Goal: Information Seeking & Learning: Learn about a topic

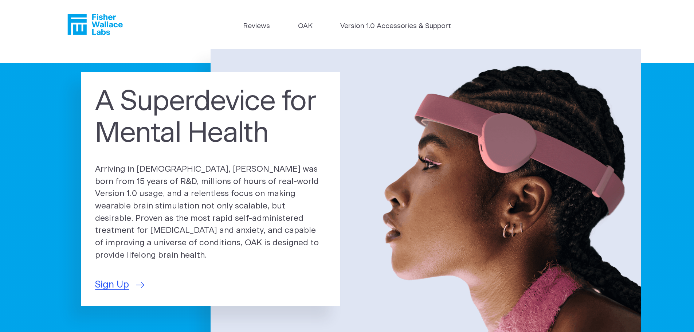
click at [308, 28] on link "OAK" at bounding box center [305, 26] width 15 height 11
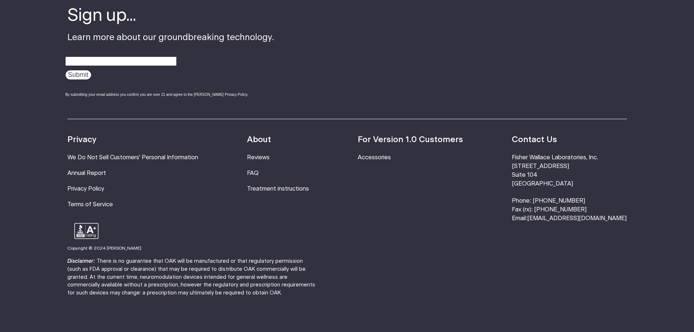
scroll to position [1371, 0]
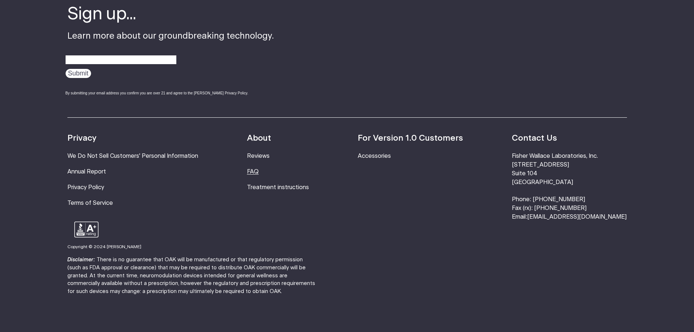
click at [258, 169] on link "FAQ" at bounding box center [253, 172] width 12 height 6
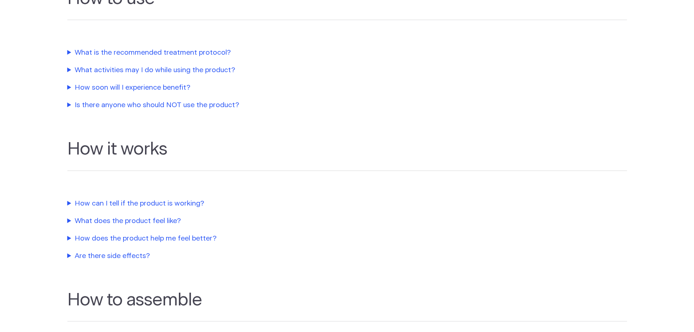
scroll to position [218, 0]
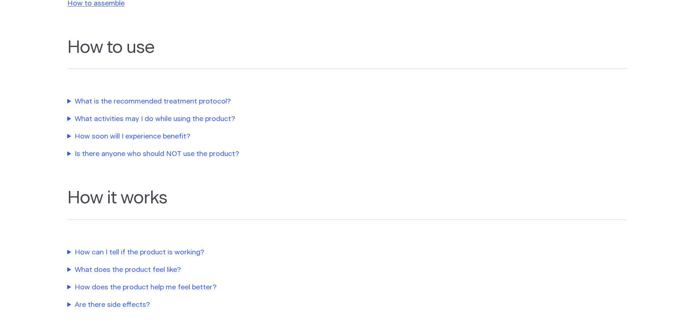
click at [193, 252] on summary "How can I tell if the product is working?" at bounding box center [232, 252] width 331 height 11
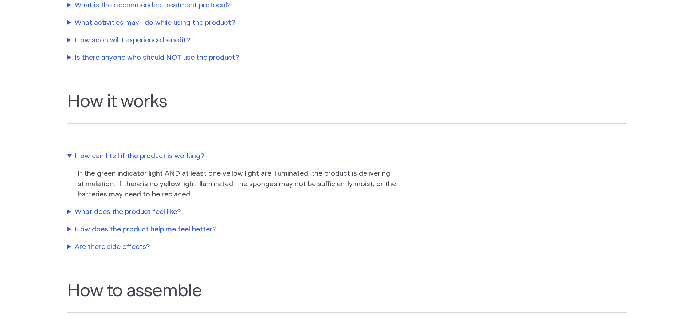
scroll to position [328, 0]
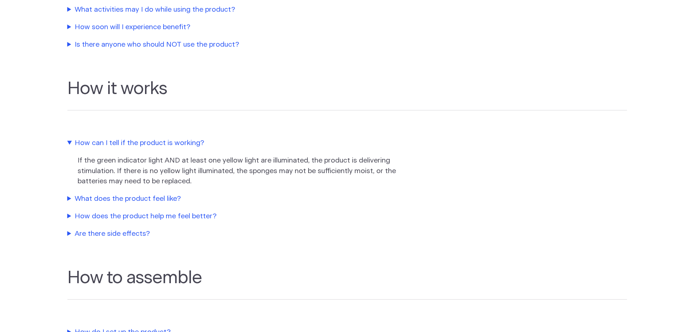
click at [135, 198] on summary "What does the product feel like?" at bounding box center [232, 199] width 331 height 11
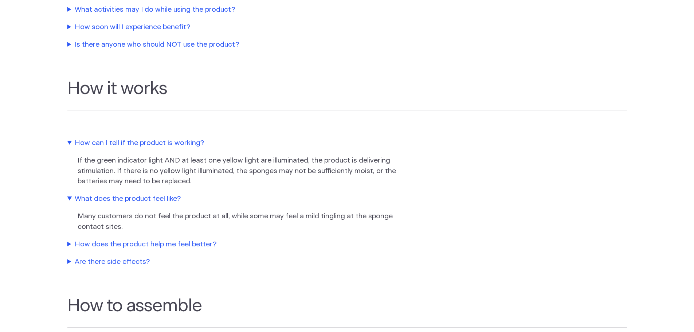
click at [132, 244] on summary "How does the product help me feel better?" at bounding box center [232, 244] width 331 height 11
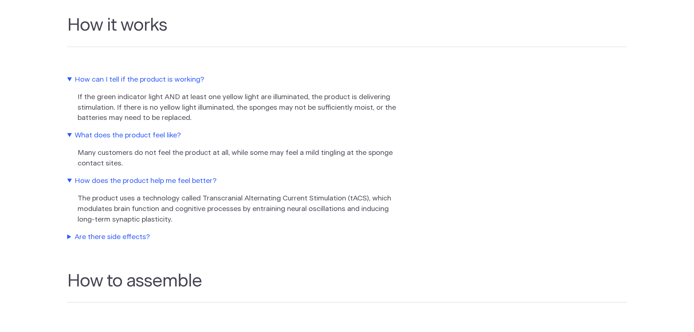
scroll to position [400, 0]
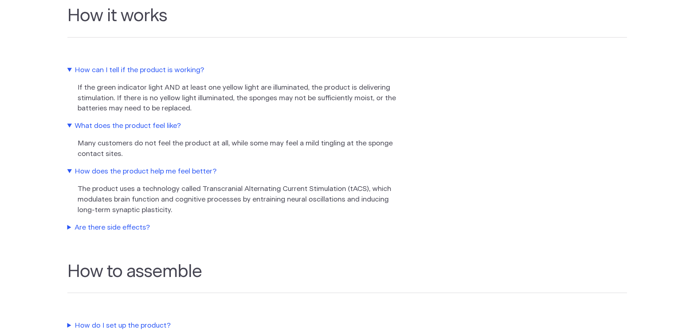
click at [141, 228] on summary "Are there side effects?" at bounding box center [232, 227] width 331 height 11
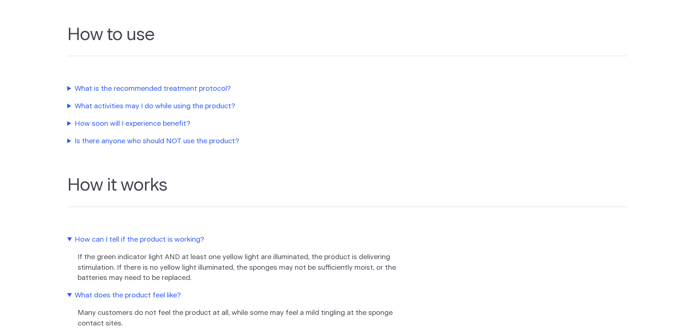
scroll to position [218, 0]
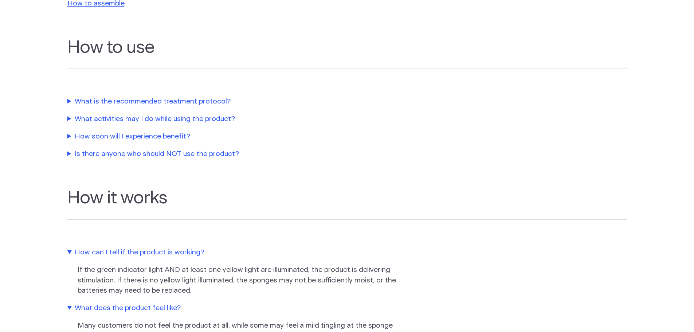
click at [188, 98] on summary "What is the recommended treatment protocol?" at bounding box center [232, 101] width 331 height 11
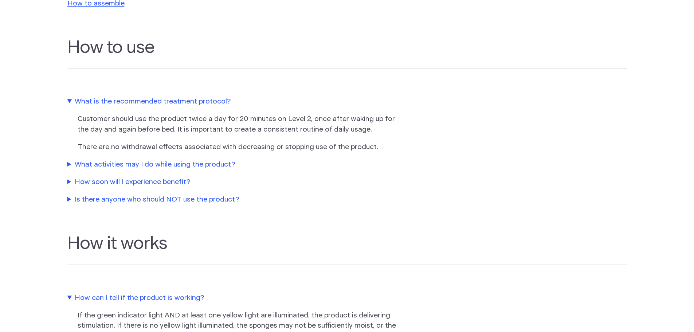
click at [179, 162] on summary "What activities may I do while using the product?" at bounding box center [232, 164] width 331 height 11
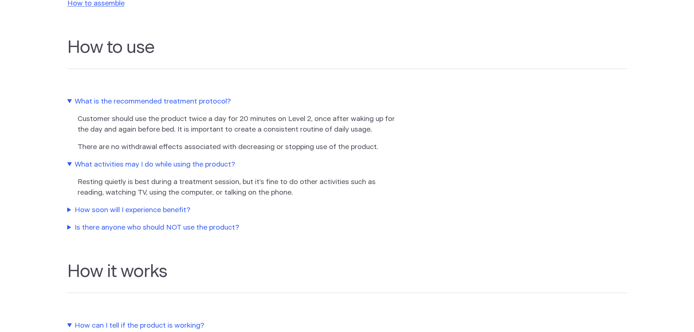
click at [163, 211] on summary "How soon will I experience benefit?" at bounding box center [232, 210] width 331 height 11
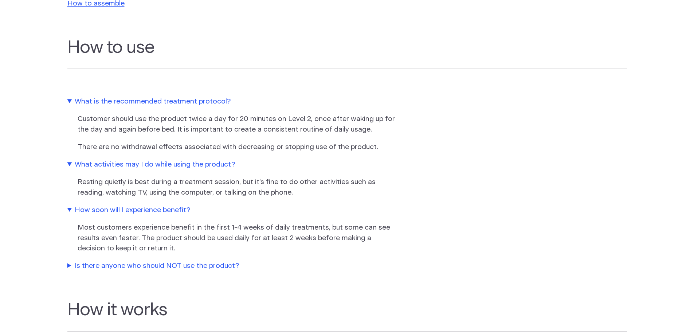
click at [146, 263] on summary "Is there anyone who should NOT use the product?" at bounding box center [232, 266] width 331 height 11
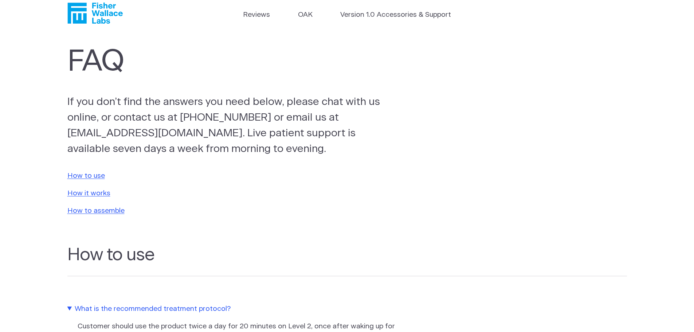
scroll to position [0, 0]
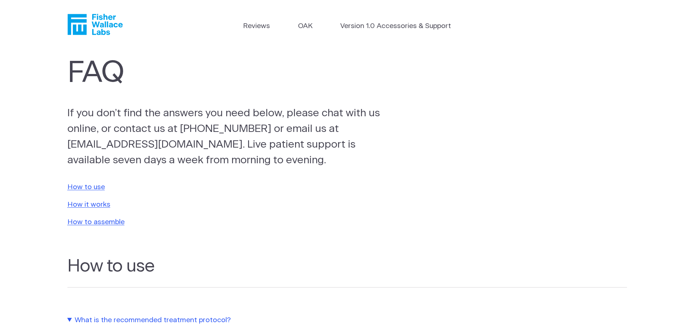
click at [417, 26] on link "Version 1.0 Accessories & Support" at bounding box center [395, 26] width 111 height 11
click at [307, 25] on link "OAK" at bounding box center [305, 26] width 15 height 11
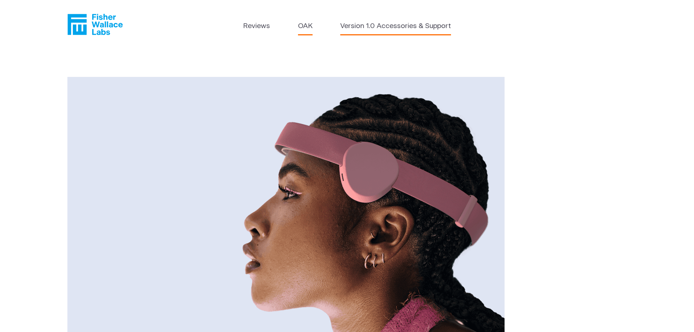
click at [387, 25] on link "Version 1.0 Accessories & Support" at bounding box center [395, 26] width 111 height 11
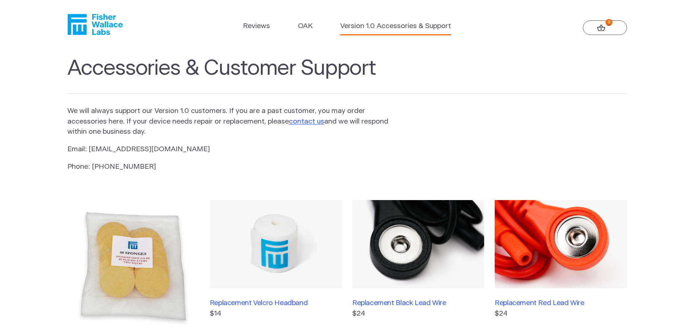
click at [602, 27] on icon at bounding box center [601, 27] width 8 height 7
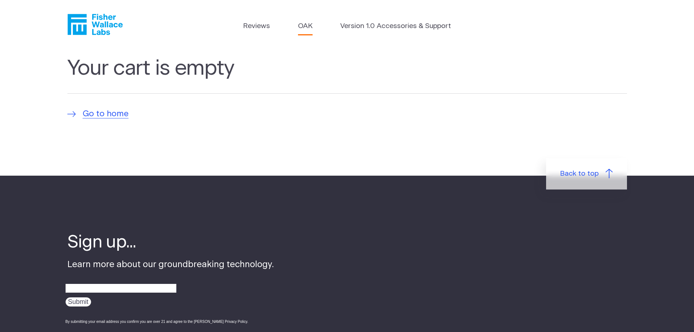
click at [299, 25] on link "OAK" at bounding box center [305, 26] width 15 height 11
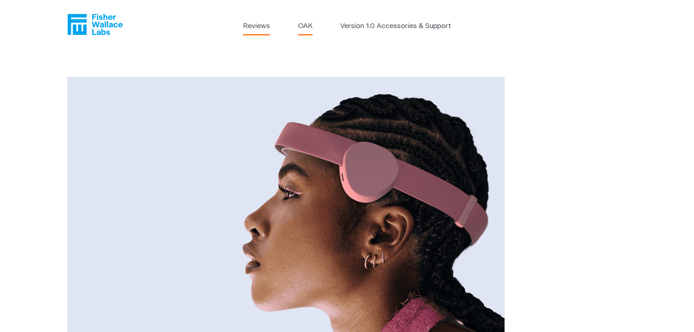
click at [262, 24] on link "Reviews" at bounding box center [256, 26] width 27 height 11
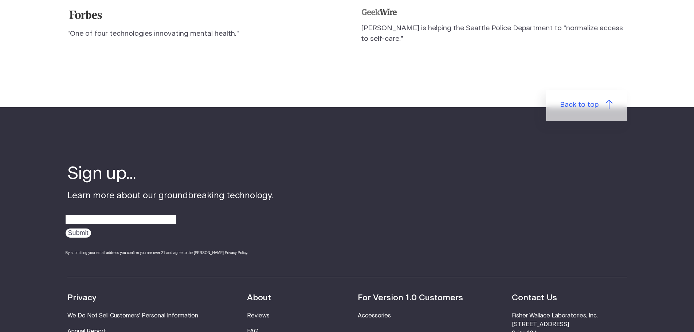
scroll to position [874, 0]
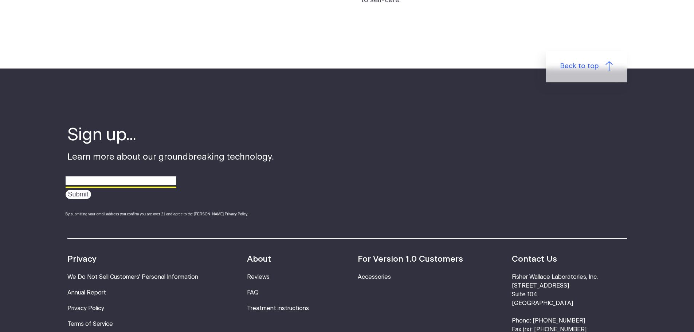
click at [109, 175] on input "email" at bounding box center [121, 180] width 111 height 11
type input "shutterbug1783@Yahoo.com"
click at [78, 190] on input "Submit" at bounding box center [78, 194] width 25 height 9
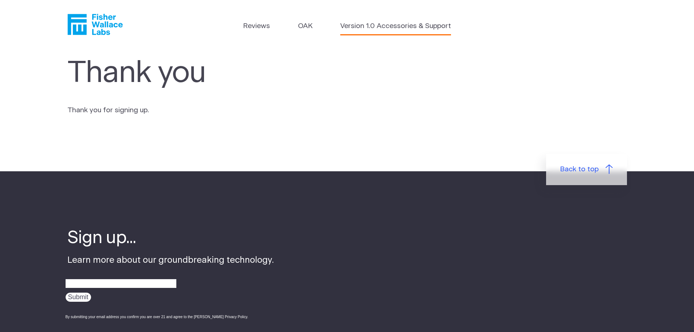
click at [420, 25] on link "Version 1.0 Accessories & Support" at bounding box center [395, 26] width 111 height 11
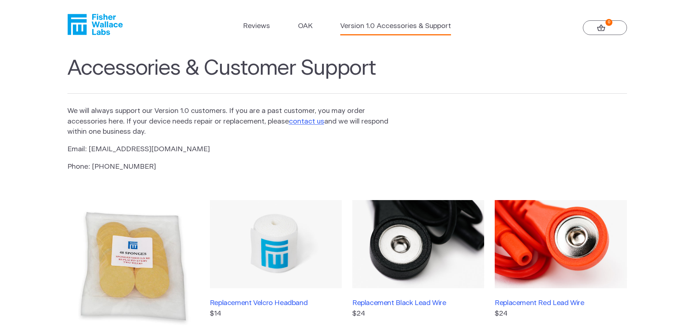
click at [101, 22] on icon "Fisher Wallace" at bounding box center [94, 24] width 55 height 21
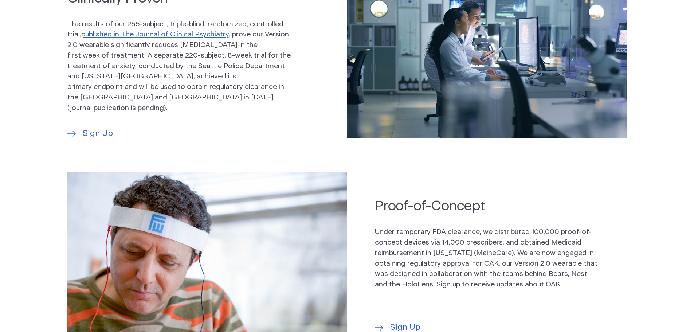
scroll to position [437, 0]
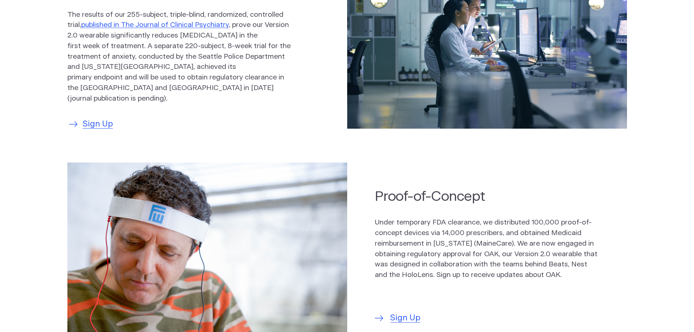
click at [101, 118] on span "Sign Up" at bounding box center [98, 124] width 30 height 12
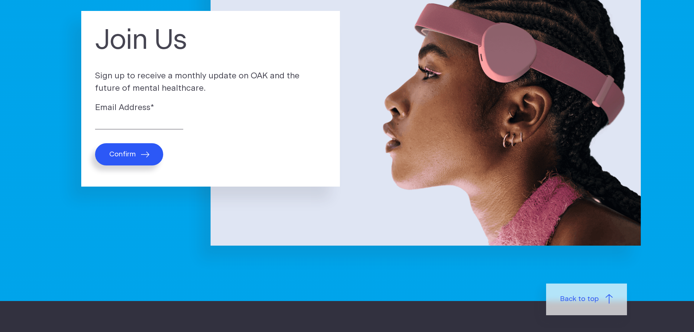
scroll to position [109, 0]
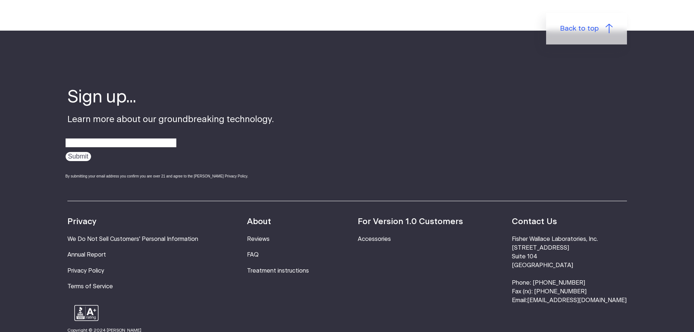
scroll to position [2403, 0]
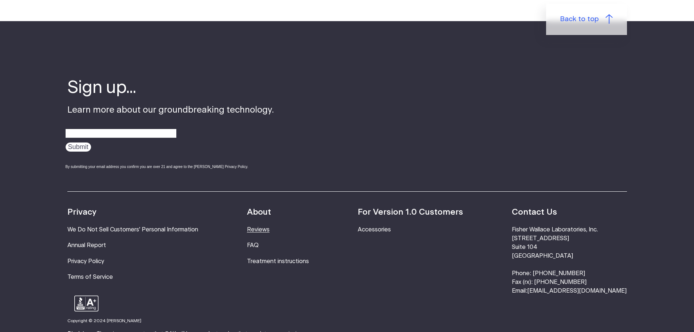
click at [269, 226] on link "Reviews" at bounding box center [258, 229] width 23 height 6
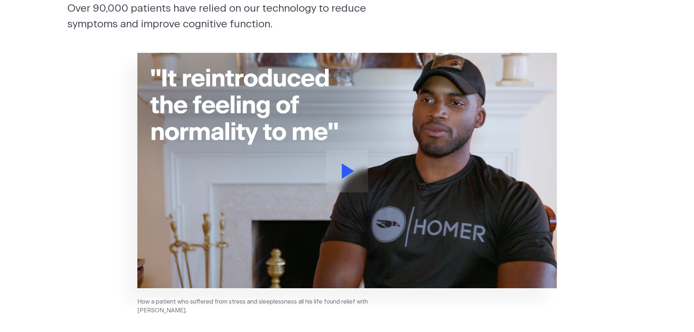
scroll to position [109, 0]
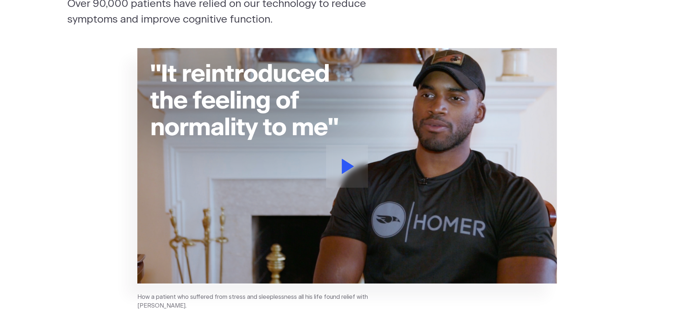
click at [340, 171] on button at bounding box center [347, 166] width 42 height 43
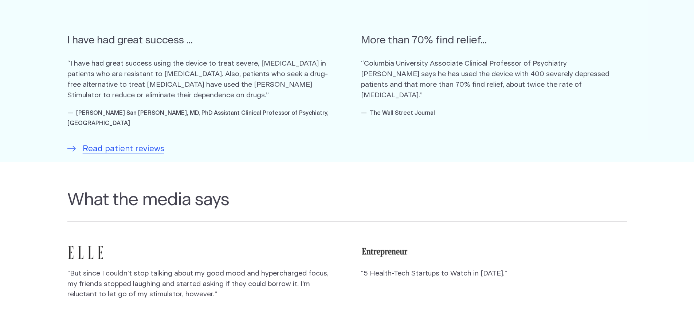
scroll to position [510, 0]
click at [107, 141] on span "Read patient reviews" at bounding box center [124, 147] width 82 height 12
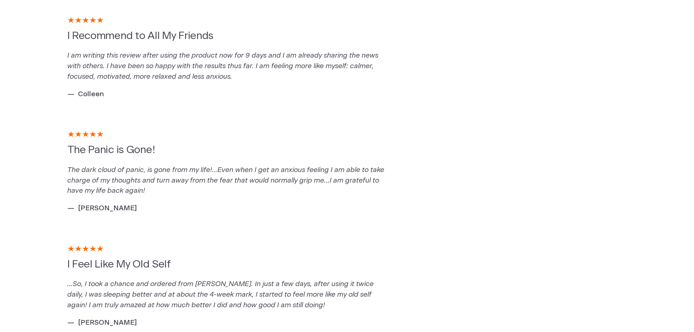
scroll to position [1420, 0]
